Goal: Navigation & Orientation: Find specific page/section

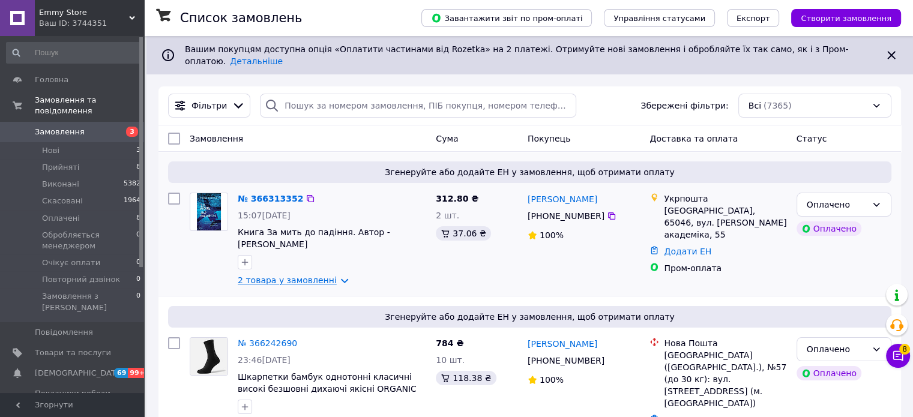
click at [282, 276] on link "2 товара у замовленні" at bounding box center [287, 281] width 99 height 10
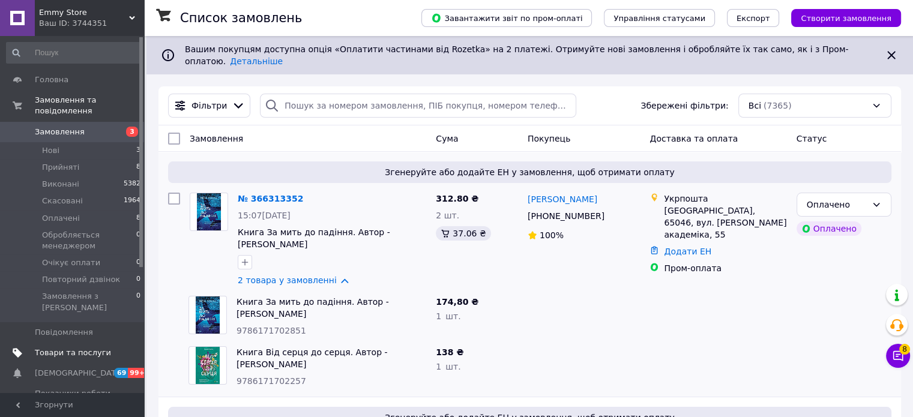
click at [49, 348] on span "Товари та послуги" at bounding box center [73, 353] width 76 height 11
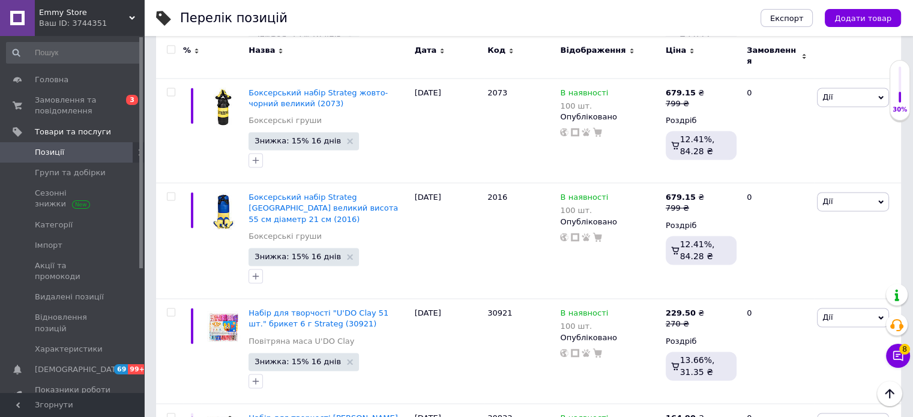
scroll to position [2034, 0]
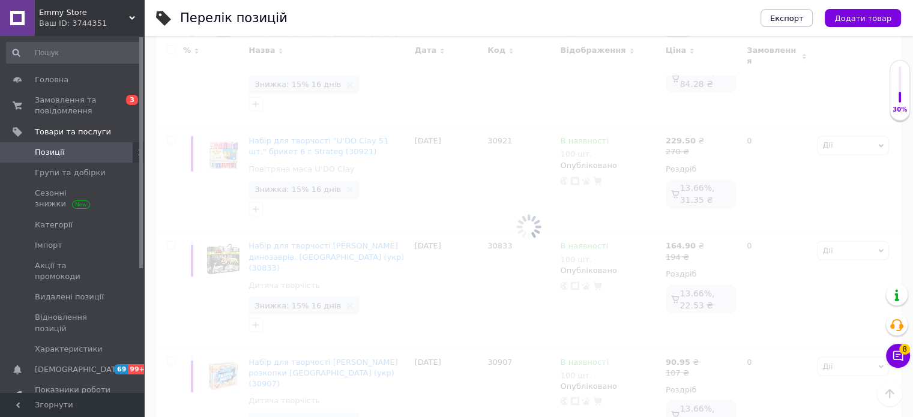
scroll to position [1990, 0]
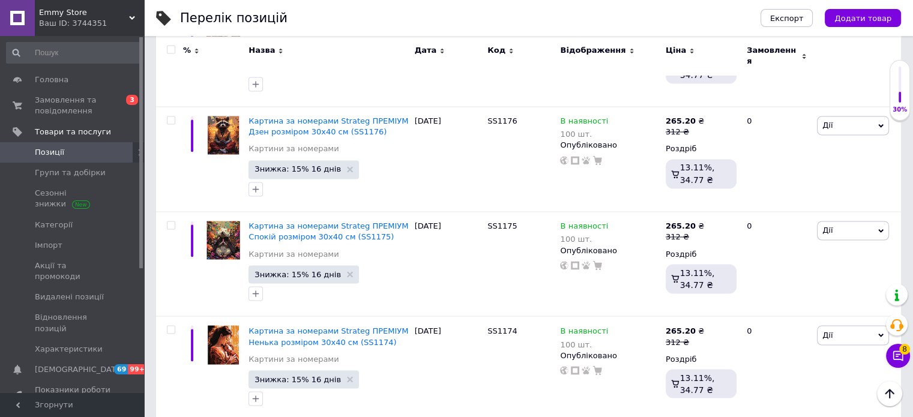
scroll to position [1999, 0]
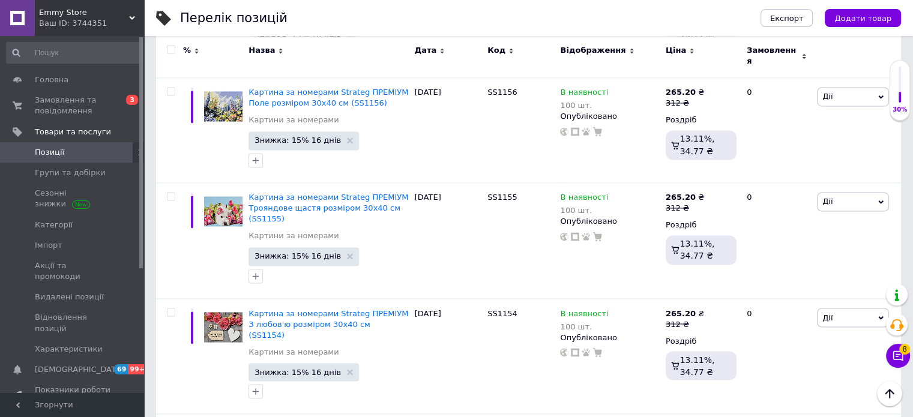
scroll to position [2034, 0]
